Goal: Navigation & Orientation: Go to known website

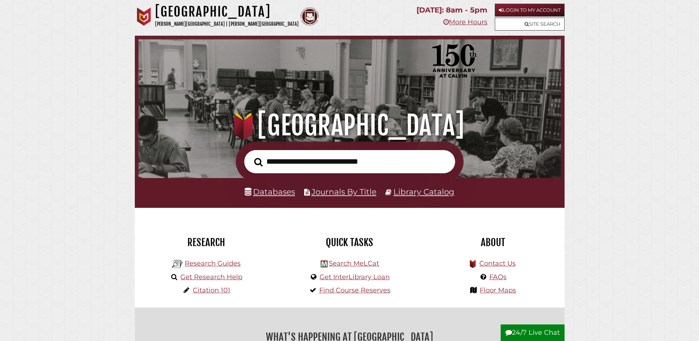
scroll to position [140, 419]
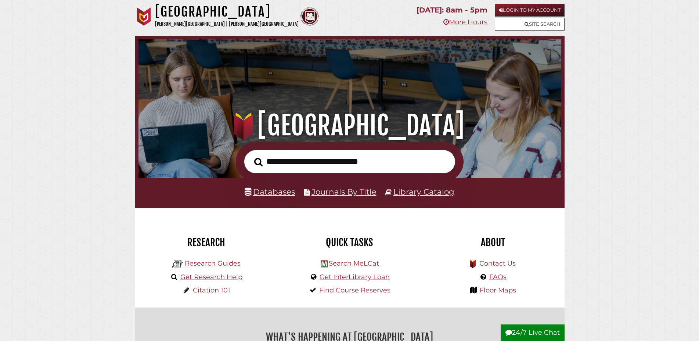
scroll to position [140, 419]
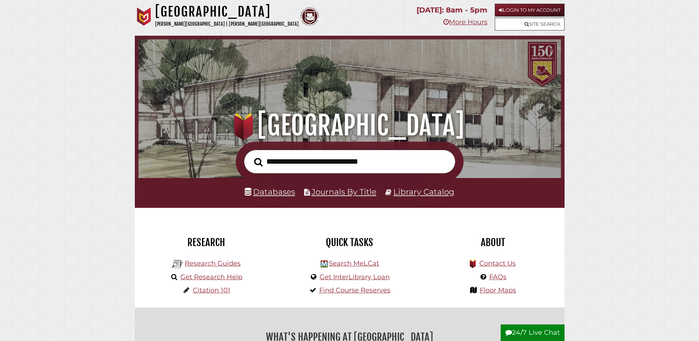
scroll to position [140, 419]
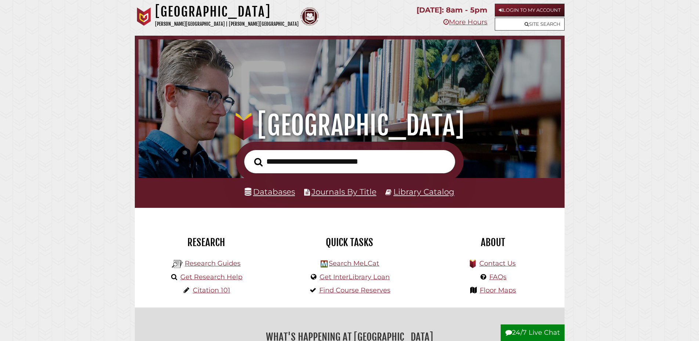
scroll to position [140, 419]
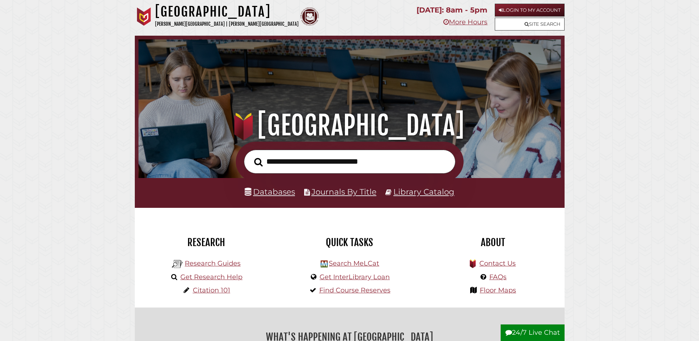
scroll to position [140, 419]
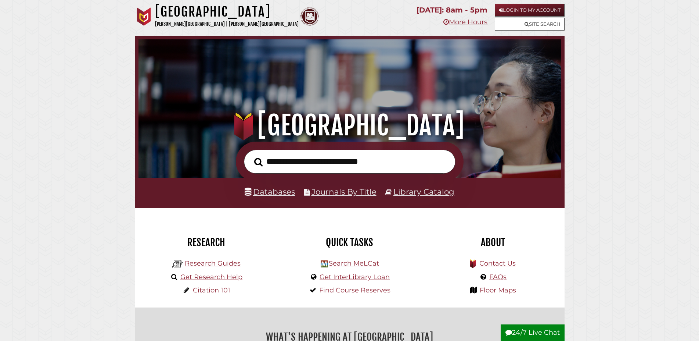
scroll to position [140, 419]
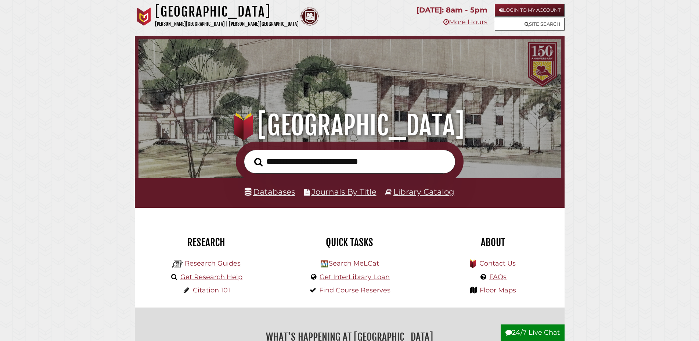
scroll to position [140, 419]
click at [544, 72] on div ".heklogo-cls-1 { fill: url(#linear-gradient); } .heklogo-cls-1, .heklogo-cls-2,…" at bounding box center [350, 89] width 430 height 106
